Goal: Transaction & Acquisition: Register for event/course

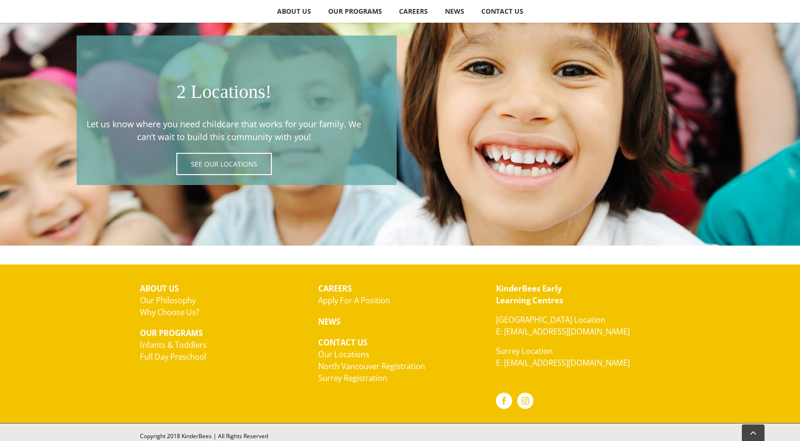
scroll to position [1664, 0]
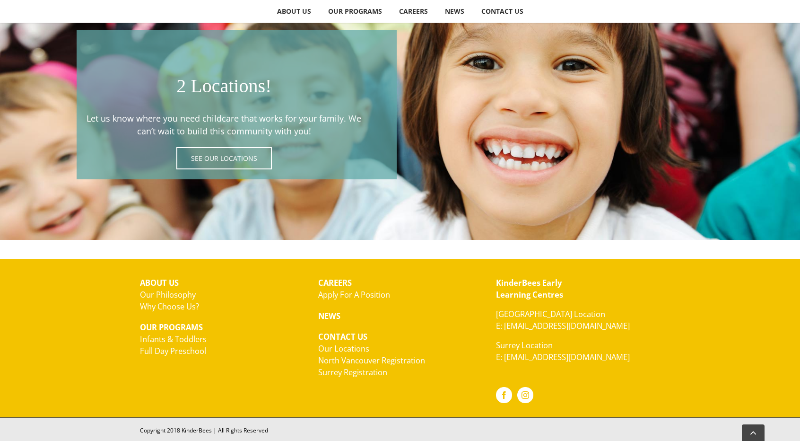
click at [172, 350] on link "Full Day Preschool" at bounding box center [173, 350] width 66 height 11
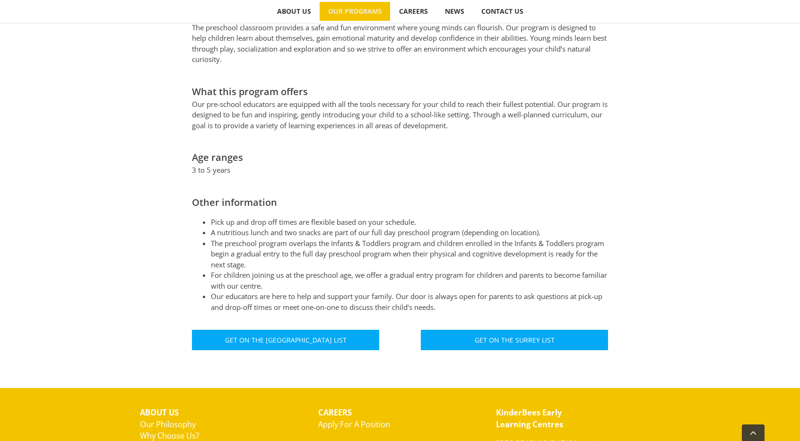
scroll to position [420, 0]
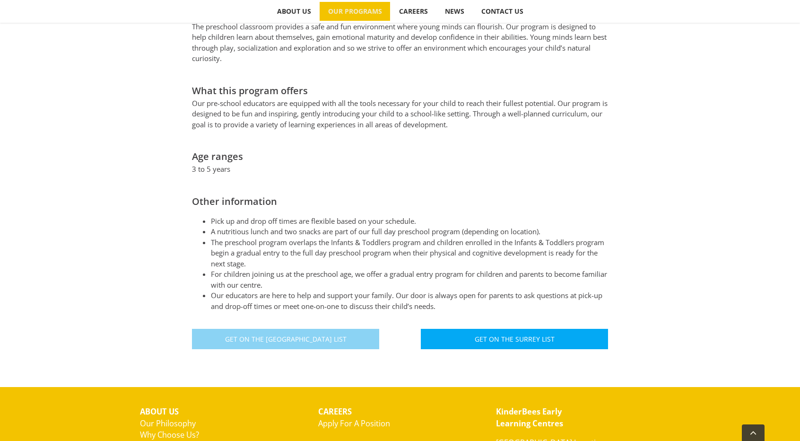
click at [352, 329] on link "Get On The North Vancouver List" at bounding box center [285, 339] width 187 height 20
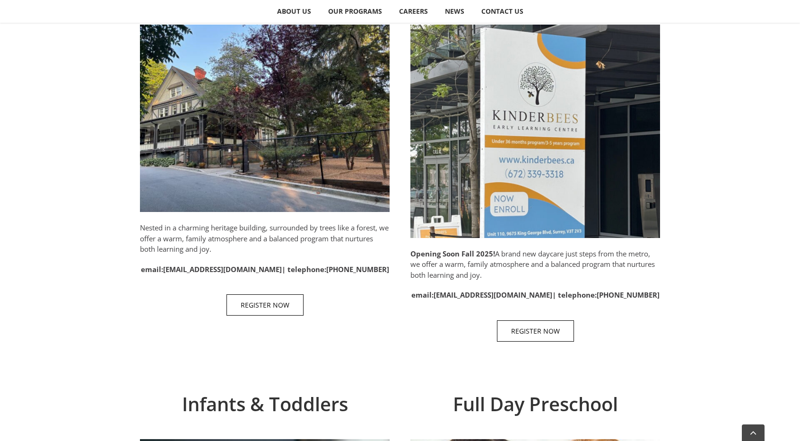
scroll to position [498, 0]
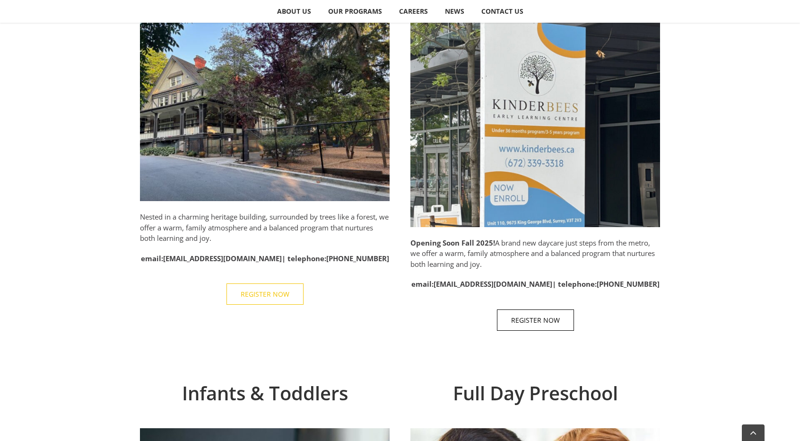
click at [268, 298] on link "REGISTER NOW" at bounding box center [264, 293] width 77 height 21
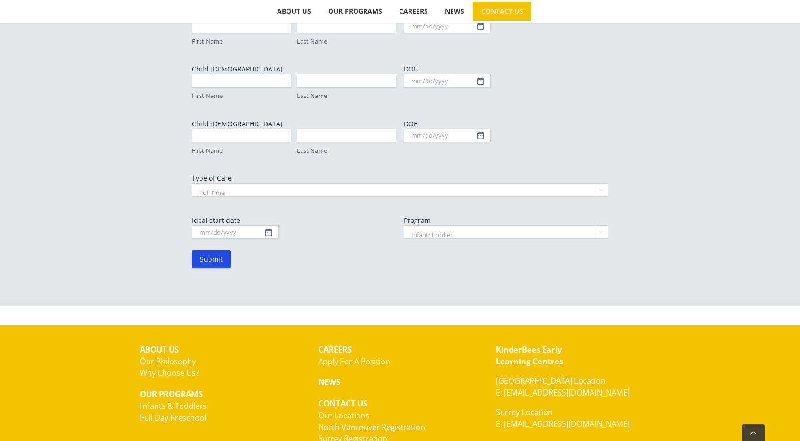
scroll to position [599, 0]
